Goal: Transaction & Acquisition: Purchase product/service

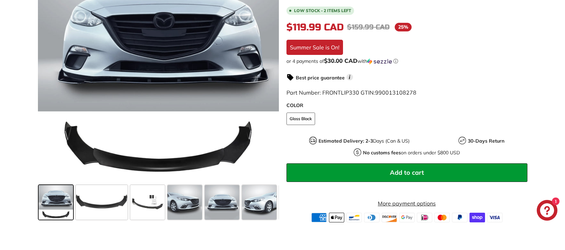
scroll to position [172, 0]
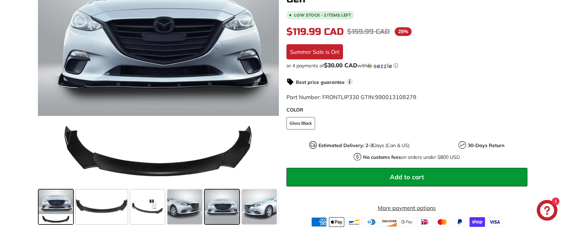
click at [217, 206] on span at bounding box center [222, 206] width 34 height 34
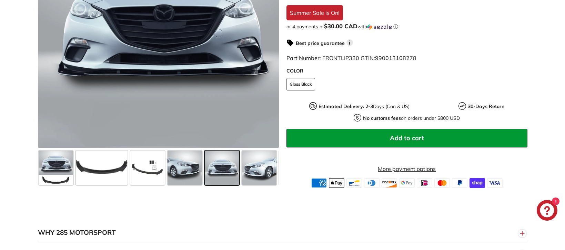
scroll to position [207, 0]
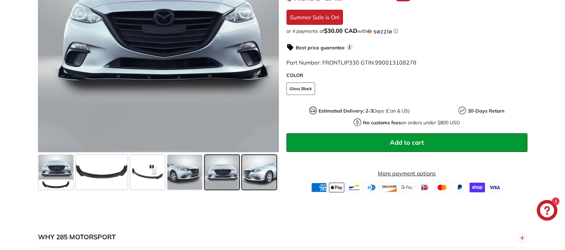
click at [271, 173] on span at bounding box center [259, 172] width 34 height 34
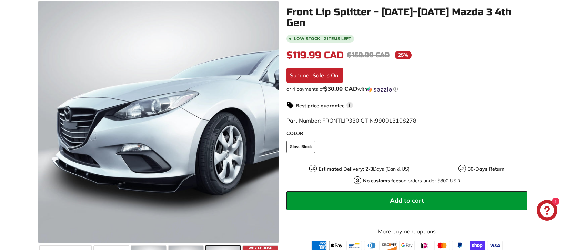
scroll to position [103, 0]
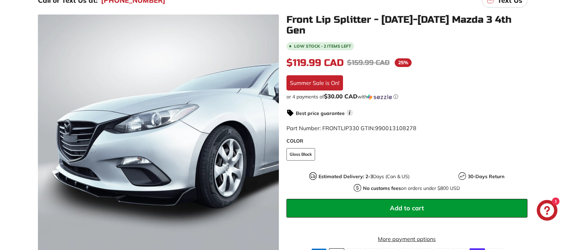
click at [415, 204] on span "Add to cart" at bounding box center [407, 208] width 34 height 8
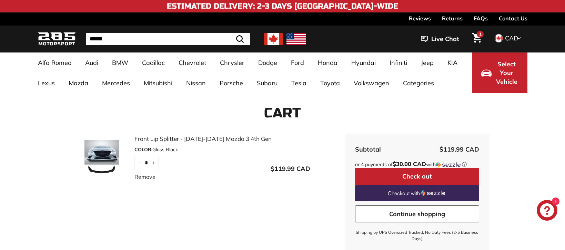
click at [477, 37] on icon "Cart" at bounding box center [476, 38] width 9 height 10
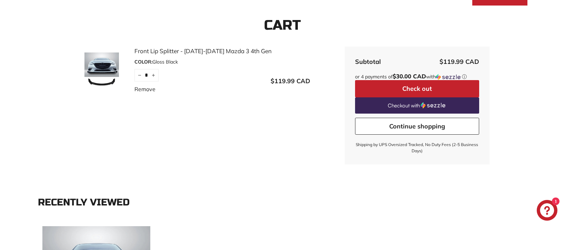
scroll to position [103, 0]
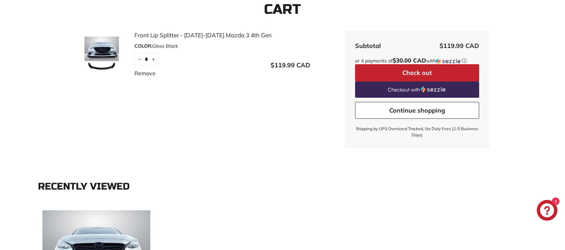
click at [451, 70] on button "Check out" at bounding box center [417, 72] width 124 height 17
